Goal: Navigation & Orientation: Find specific page/section

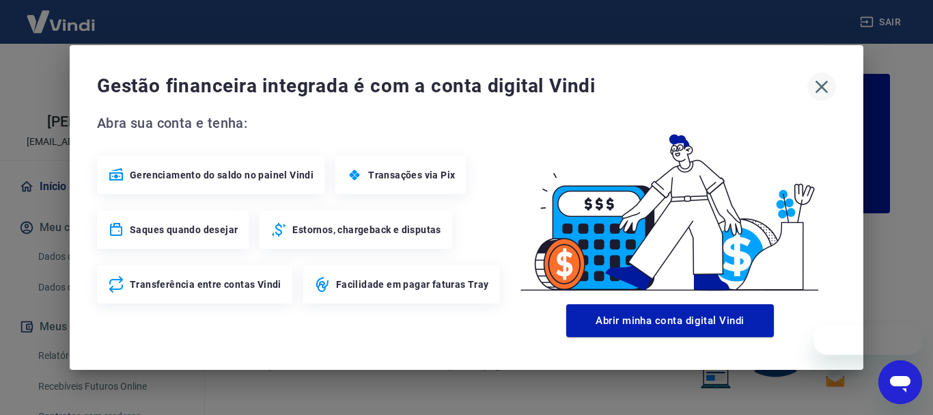
click at [822, 85] on icon "button" at bounding box center [821, 87] width 13 height 13
